Goal: Task Accomplishment & Management: Use online tool/utility

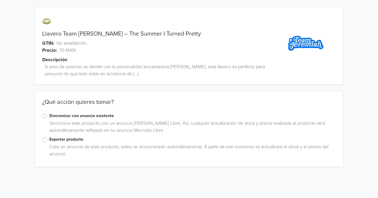
click at [49, 141] on label "Exportar producto" at bounding box center [192, 139] width 286 height 6
click at [0, 0] on input "Exportar producto" at bounding box center [0, 0] width 0 height 0
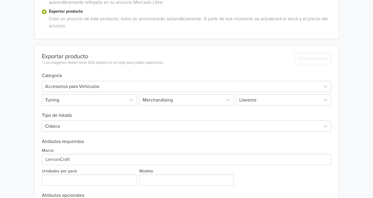
scroll to position [150, 0]
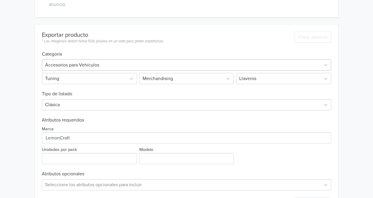
click at [185, 64] on div at bounding box center [181, 65] width 272 height 8
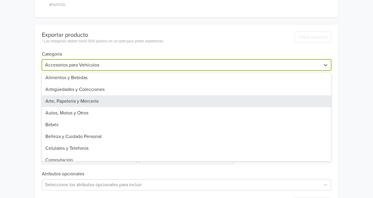
scroll to position [21, 0]
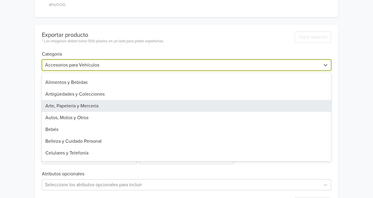
click at [147, 105] on div "Arte, Papelería y Mercería" at bounding box center [186, 106] width 289 height 12
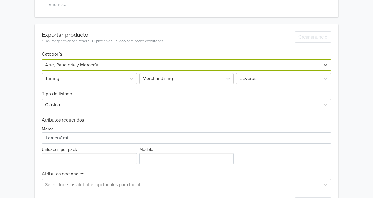
scroll to position [68, 0]
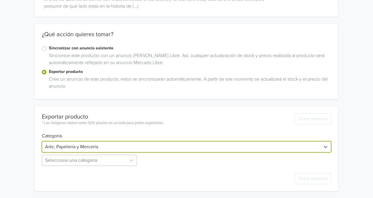
click at [119, 159] on div "Seleccione una categoría" at bounding box center [90, 160] width 96 height 11
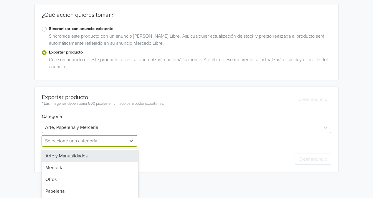
click at [129, 127] on div "Exportar producto * Las imágenes deben tener 500 píxeles en un lado para poder …" at bounding box center [186, 129] width 289 height 85
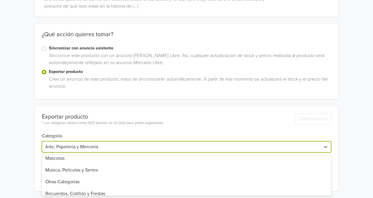
scroll to position [286, 0]
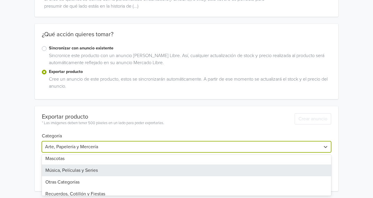
click at [138, 170] on div "Música, Películas y Series" at bounding box center [186, 171] width 289 height 12
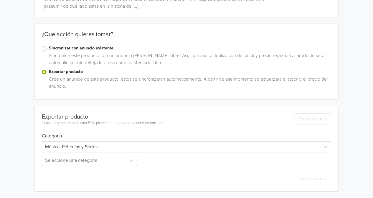
scroll to position [126, 0]
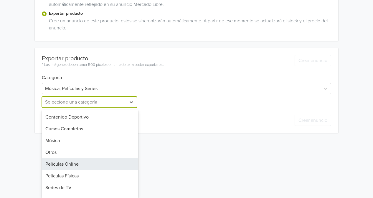
click at [118, 108] on div "9 results available. Use Up and Down to choose options, press Enter to select t…" at bounding box center [90, 102] width 96 height 11
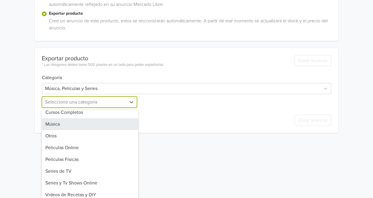
scroll to position [20, 0]
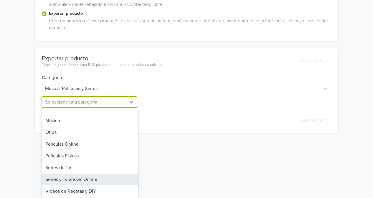
click at [107, 175] on div "Series y Tv Shows Online" at bounding box center [90, 180] width 96 height 12
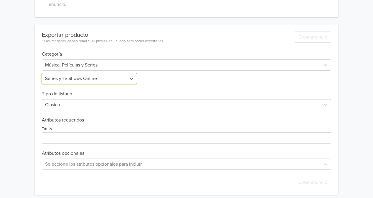
click at [148, 111] on div "Clásica" at bounding box center [186, 104] width 289 height 11
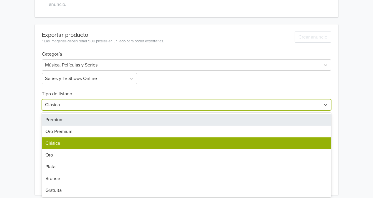
scroll to position [152, 0]
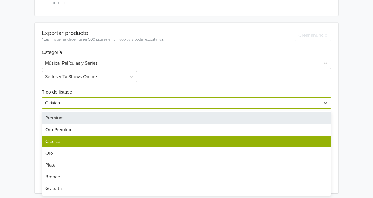
click at [133, 120] on div "Premium" at bounding box center [186, 118] width 289 height 12
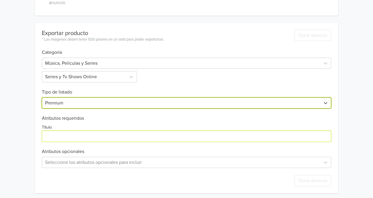
click at [138, 134] on input "Título" at bounding box center [186, 136] width 289 height 11
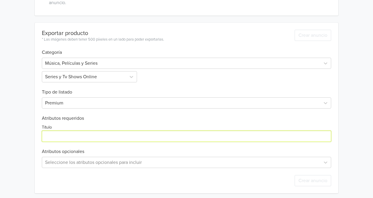
scroll to position [0, 0]
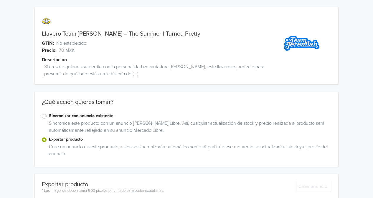
click at [65, 34] on link "Llavero Team Jeremiah – The Summer I Turned Pretty" at bounding box center [121, 33] width 159 height 7
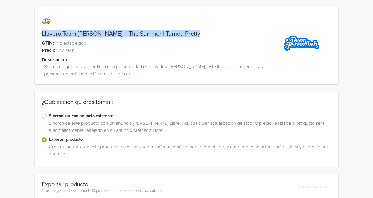
click at [65, 34] on link "Llavero Team Jeremiah – The Summer I Turned Pretty" at bounding box center [121, 33] width 159 height 7
copy link "Llavero Team Jeremiah – The Summer I Turned Pretty"
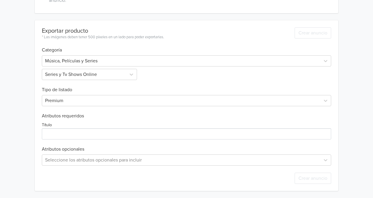
click at [57, 140] on div "Exportar producto * Las imágenes deben tener 500 píxeles en un lado para poder …" at bounding box center [186, 105] width 289 height 171
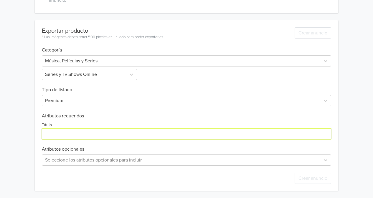
click at [65, 134] on input "Título" at bounding box center [186, 134] width 289 height 11
paste input "Llavero Team Jeremiah – The Summer I Turned Pretty"
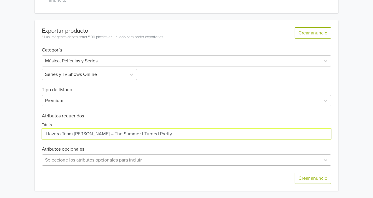
type input "Llavero Team Jeremiah – The Summer I Turned Pretty"
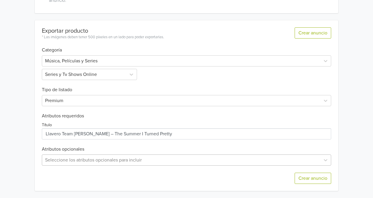
scroll to position [212, 0]
click at [204, 159] on div "Seleccione los atributos opcionales para incluir" at bounding box center [186, 160] width 289 height 11
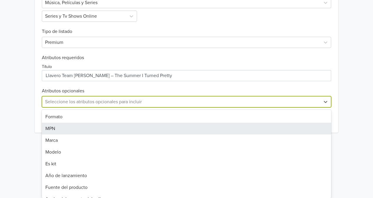
scroll to position [154, 0]
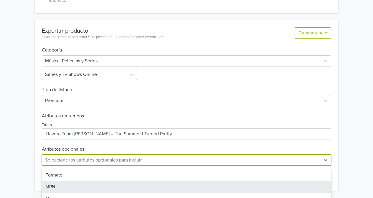
click at [166, 102] on div "Exportar producto * Las imágenes deben tener 500 píxeles en un lado para poder …" at bounding box center [186, 105] width 289 height 171
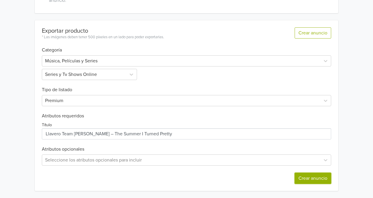
click at [317, 182] on button "Crear anuncio" at bounding box center [313, 178] width 37 height 11
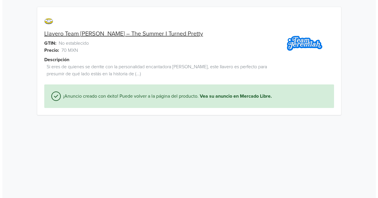
scroll to position [0, 0]
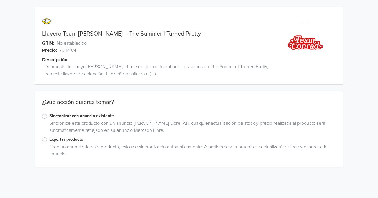
click at [49, 142] on label "Exportar producto" at bounding box center [192, 139] width 286 height 6
click at [0, 0] on input "Exportar producto" at bounding box center [0, 0] width 0 height 0
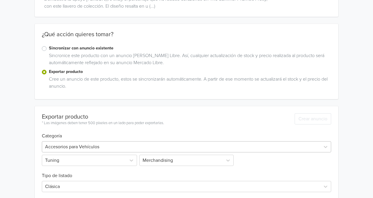
click at [101, 146] on div at bounding box center [181, 147] width 272 height 8
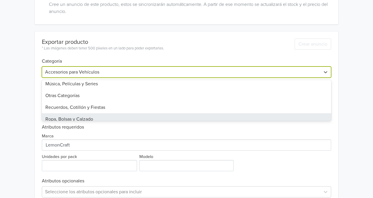
scroll to position [297, 0]
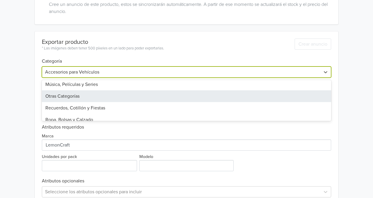
click at [151, 96] on div "Otras Categorías" at bounding box center [186, 96] width 289 height 12
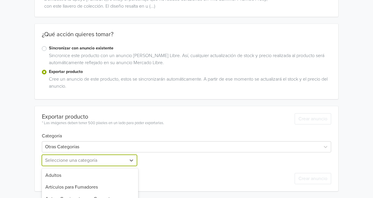
scroll to position [126, 0]
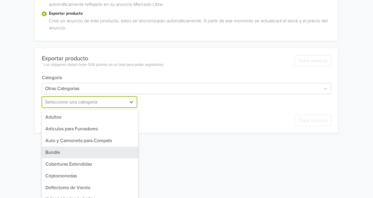
click at [114, 108] on div "18 results available. Use Up and Down to choose options, press Enter to select …" at bounding box center [90, 102] width 96 height 11
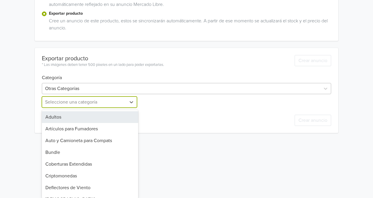
scroll to position [113, 0]
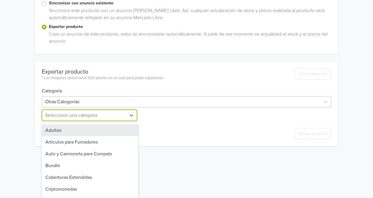
click at [112, 87] on div "Exportar producto * Las imágenes deben tener 500 píxeles en un lado para poder …" at bounding box center [186, 103] width 289 height 85
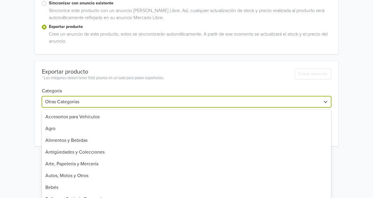
scroll to position [235, 0]
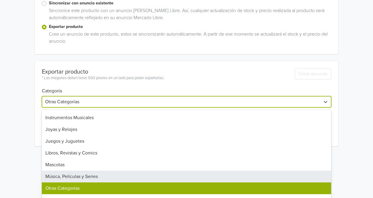
click at [113, 173] on div "Música, Películas y Series" at bounding box center [186, 177] width 289 height 12
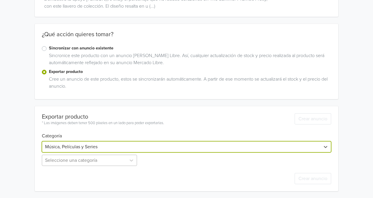
scroll to position [126, 0]
click at [93, 162] on div "Seleccione una categoría" at bounding box center [90, 160] width 96 height 11
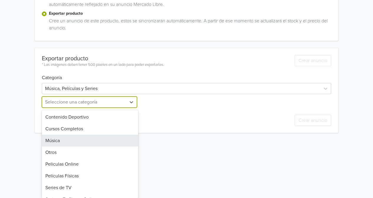
scroll to position [20, 0]
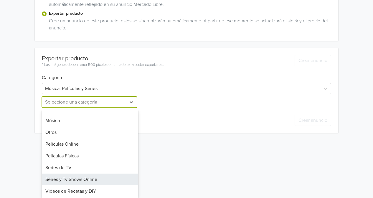
click at [108, 178] on div "Series y Tv Shows Online" at bounding box center [90, 180] width 96 height 12
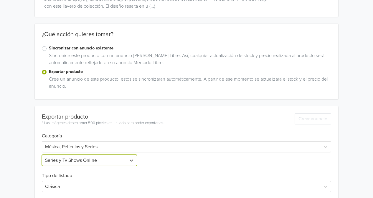
scroll to position [154, 0]
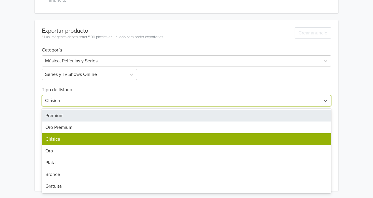
click at [147, 106] on div "Clásica" at bounding box center [181, 101] width 278 height 11
click at [144, 118] on div "Premium" at bounding box center [186, 116] width 289 height 12
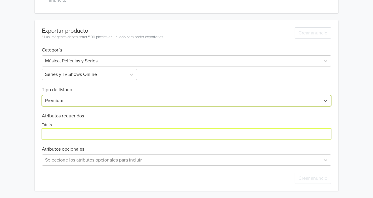
click at [115, 137] on input "Título" at bounding box center [186, 134] width 289 height 11
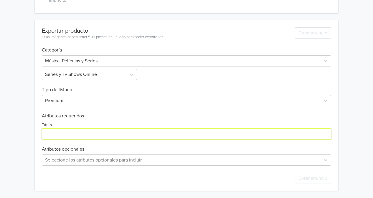
scroll to position [0, 0]
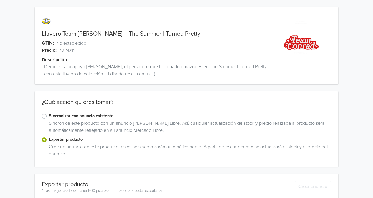
click at [123, 30] on div "Llavero Team Conrad – The Summer I Turned Pretty GTIN: No establecido Precio: 7…" at bounding box center [149, 49] width 228 height 70
click at [124, 35] on link "Llavero Team Conrad – The Summer I Turned Pretty" at bounding box center [121, 33] width 159 height 7
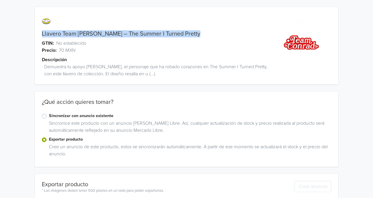
click at [124, 35] on link "Llavero Team Conrad – The Summer I Turned Pretty" at bounding box center [121, 33] width 159 height 7
copy link "Llavero Team Conrad – The Summer I Turned Pretty"
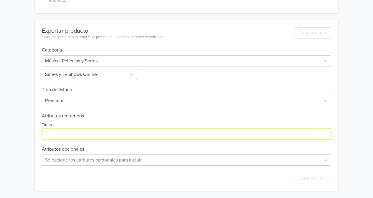
click at [81, 139] on input "Título" at bounding box center [186, 134] width 289 height 11
paste input "Llavero Team Conrad – The Summer I Turned Pretty"
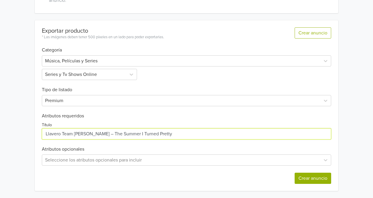
type input "Llavero Team Conrad – The Summer I Turned Pretty"
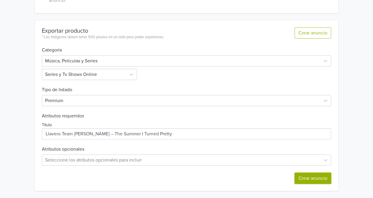
click at [326, 177] on button "Crear anuncio" at bounding box center [313, 178] width 37 height 11
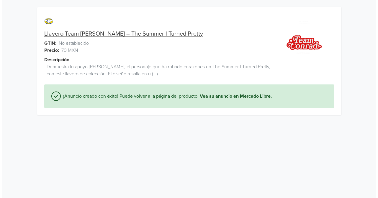
scroll to position [0, 0]
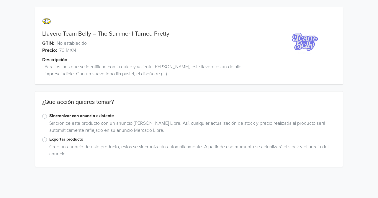
click at [49, 140] on label "Exportar producto" at bounding box center [192, 139] width 286 height 6
click at [0, 0] on input "Exportar producto" at bounding box center [0, 0] width 0 height 0
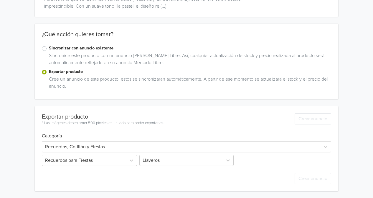
scroll to position [68, 0]
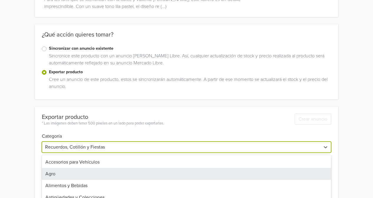
click at [112, 147] on div "31 results available. Use Up and Down to choose options, press Enter to select …" at bounding box center [186, 147] width 289 height 11
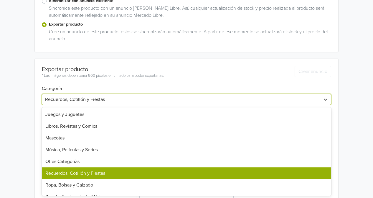
scroll to position [259, 0]
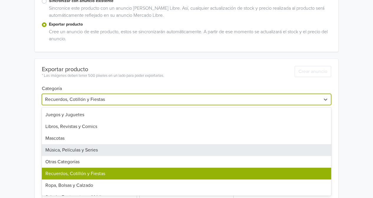
click at [93, 146] on div "Música, Películas y Series" at bounding box center [186, 150] width 289 height 12
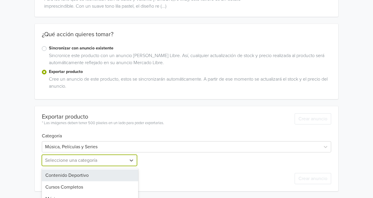
scroll to position [126, 0]
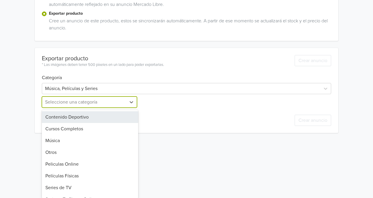
click at [100, 108] on div "9 results available. Use Up and Down to choose options, press Enter to select t…" at bounding box center [90, 102] width 96 height 11
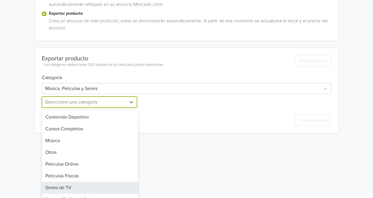
scroll to position [20, 0]
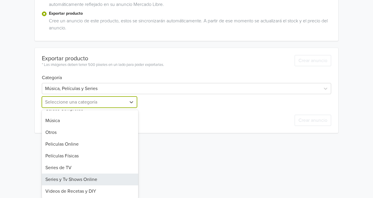
click at [101, 176] on div "Series y Tv Shows Online" at bounding box center [90, 180] width 96 height 12
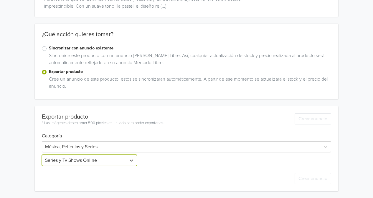
scroll to position [126, 0]
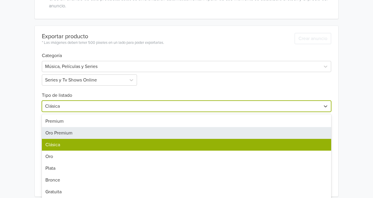
click at [109, 112] on div "7 results available. Use Up and Down to choose options, press Enter to select t…" at bounding box center [186, 106] width 289 height 11
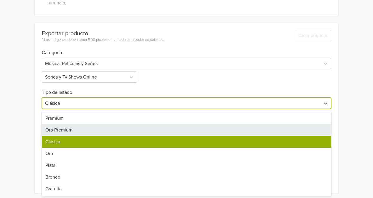
scroll to position [152, 0]
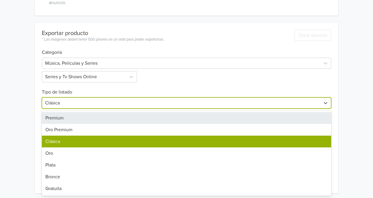
click at [98, 116] on div "Premium" at bounding box center [186, 118] width 289 height 12
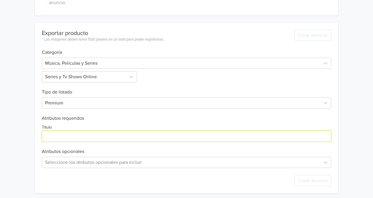
click at [96, 133] on input "Título" at bounding box center [186, 136] width 289 height 11
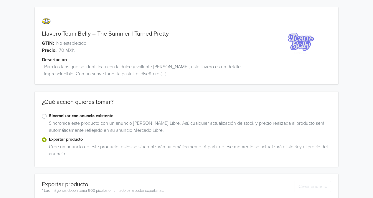
click at [97, 31] on link "Llavero Team Belly – The Summer I Turned Pretty" at bounding box center [105, 33] width 127 height 7
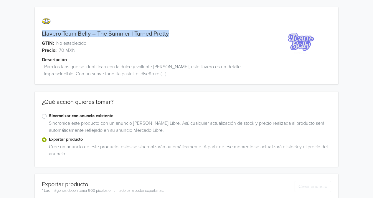
click at [97, 31] on link "Llavero Team Belly – The Summer I Turned Pretty" at bounding box center [105, 33] width 127 height 7
copy link "Llavero Team Belly – The Summer I Turned Pretty"
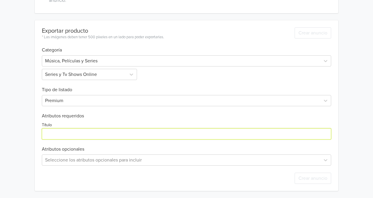
click at [83, 130] on input "Título" at bounding box center [186, 134] width 289 height 11
paste input "Llavero Team Belly – The Summer I Turned Pretty"
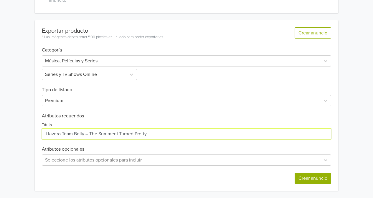
type input "Llavero Team Belly – The Summer I Turned Pretty"
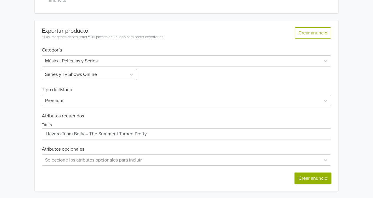
click at [314, 183] on button "Crear anuncio" at bounding box center [313, 178] width 37 height 11
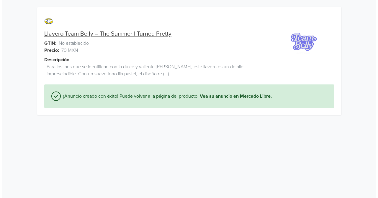
scroll to position [0, 0]
